Goal: Task Accomplishment & Management: Manage account settings

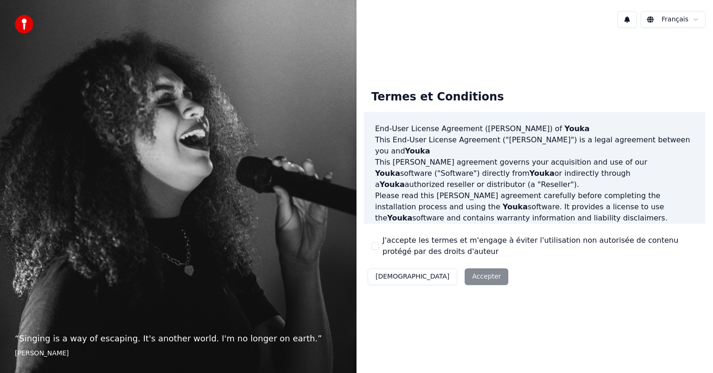
click at [375, 244] on button "J'accepte les termes et m'engage à éviter l'utilisation non autorisée de conten…" at bounding box center [375, 245] width 7 height 7
click at [465, 273] on button "Accepter" at bounding box center [487, 276] width 44 height 17
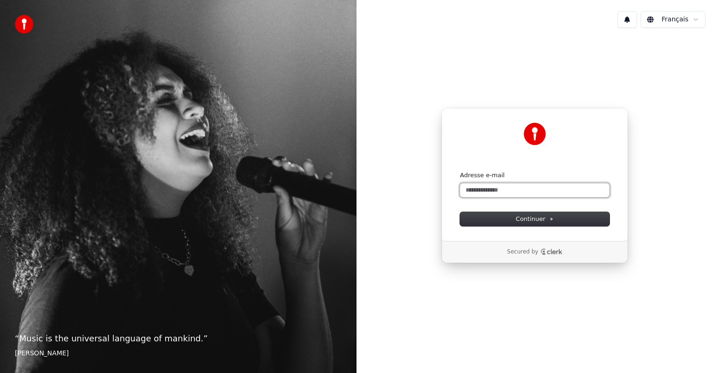
click at [523, 188] on input "Adresse e-mail" at bounding box center [535, 190] width 150 height 14
click at [546, 216] on span "Continuer" at bounding box center [535, 219] width 38 height 8
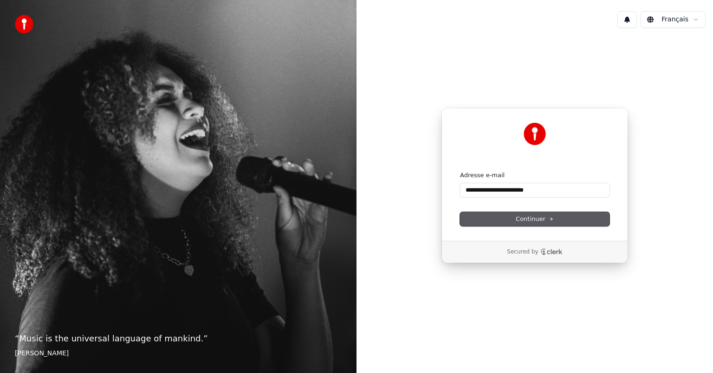
type input "**********"
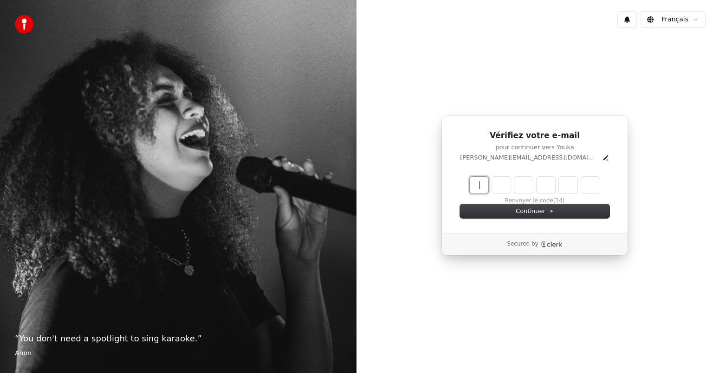
click at [481, 183] on input "Enter verification code" at bounding box center [544, 185] width 149 height 17
type input "******"
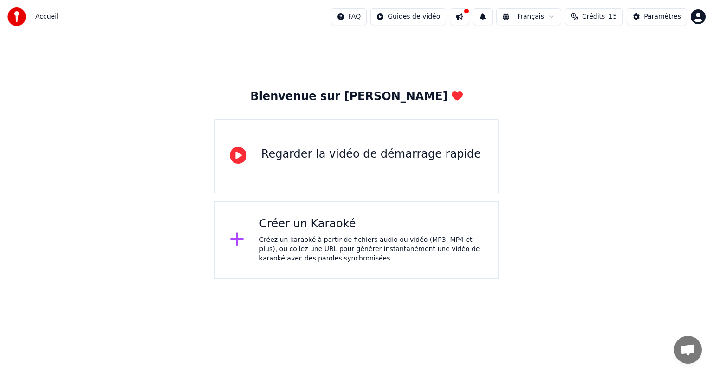
click at [331, 152] on div "Regarder la vidéo de démarrage rapide" at bounding box center [372, 154] width 220 height 15
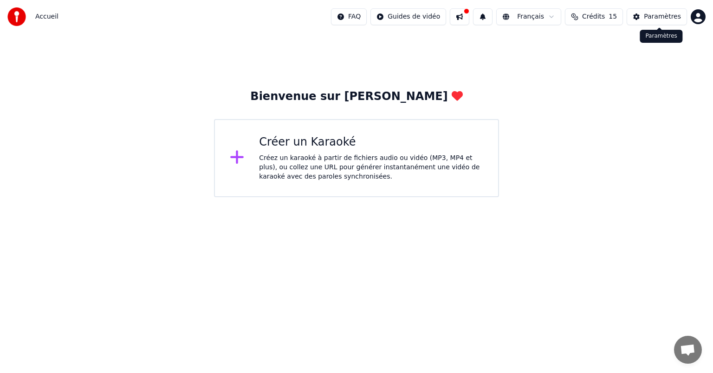
click at [648, 13] on div "Paramètres" at bounding box center [662, 16] width 37 height 9
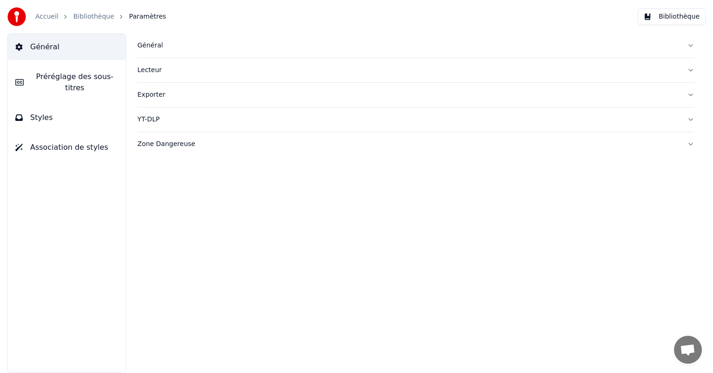
click at [672, 17] on button "Bibliothèque" at bounding box center [672, 16] width 68 height 17
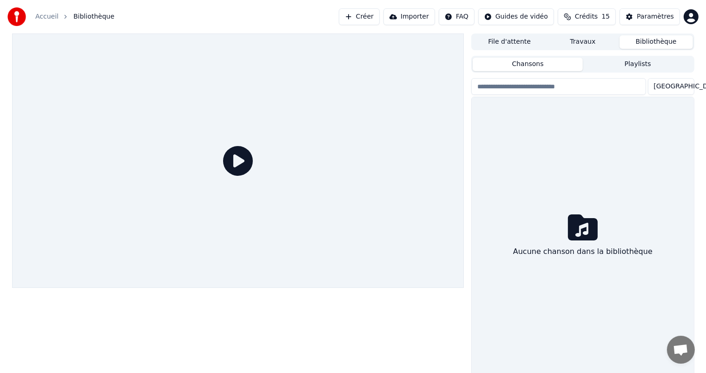
click at [544, 64] on button "Chansons" at bounding box center [527, 64] width 110 height 13
click at [543, 86] on input "search" at bounding box center [558, 86] width 174 height 17
type input "*"
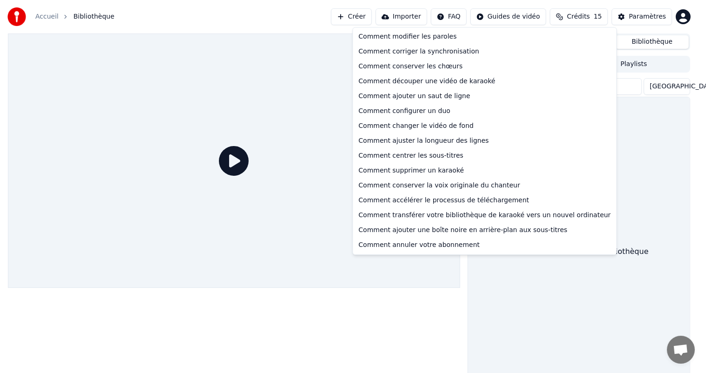
click at [471, 16] on html "Accueil Bibliothèque Créer Importer FAQ Guides de vidéo Crédits 15 Paramètres F…" at bounding box center [353, 186] width 706 height 373
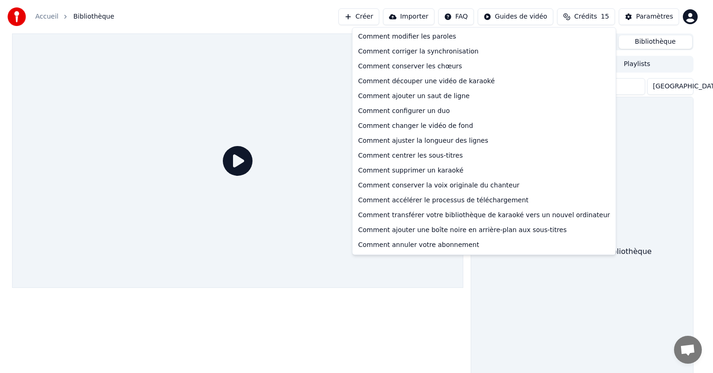
click at [599, 14] on html "Accueil Bibliothèque Créer Importer FAQ Guides de vidéo Crédits 15 Paramètres F…" at bounding box center [356, 186] width 713 height 373
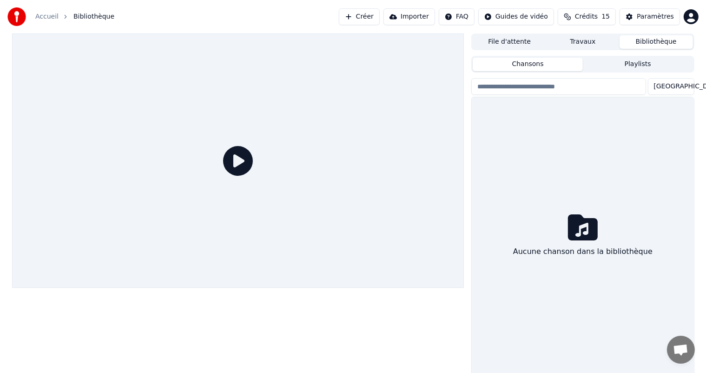
click at [597, 14] on span "Crédits" at bounding box center [586, 16] width 23 height 9
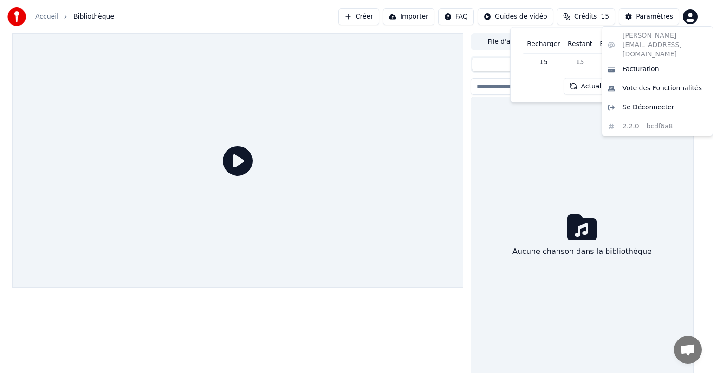
click at [690, 15] on html "Accueil Bibliothèque Créer Importer FAQ Guides de vidéo Crédits 15 Paramètres F…" at bounding box center [356, 186] width 713 height 373
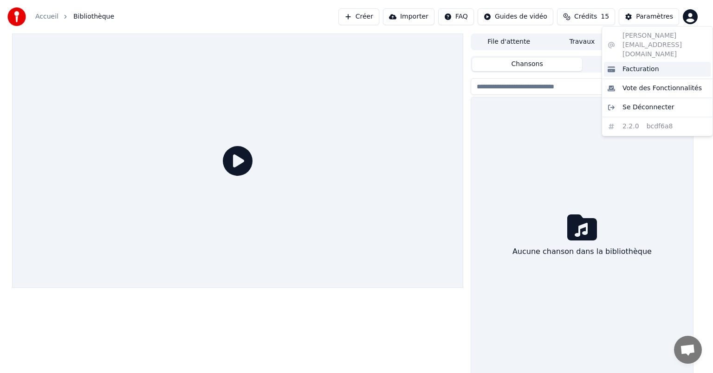
click at [645, 65] on span "Facturation" at bounding box center [641, 69] width 37 height 9
